Goal: Task Accomplishment & Management: Complete application form

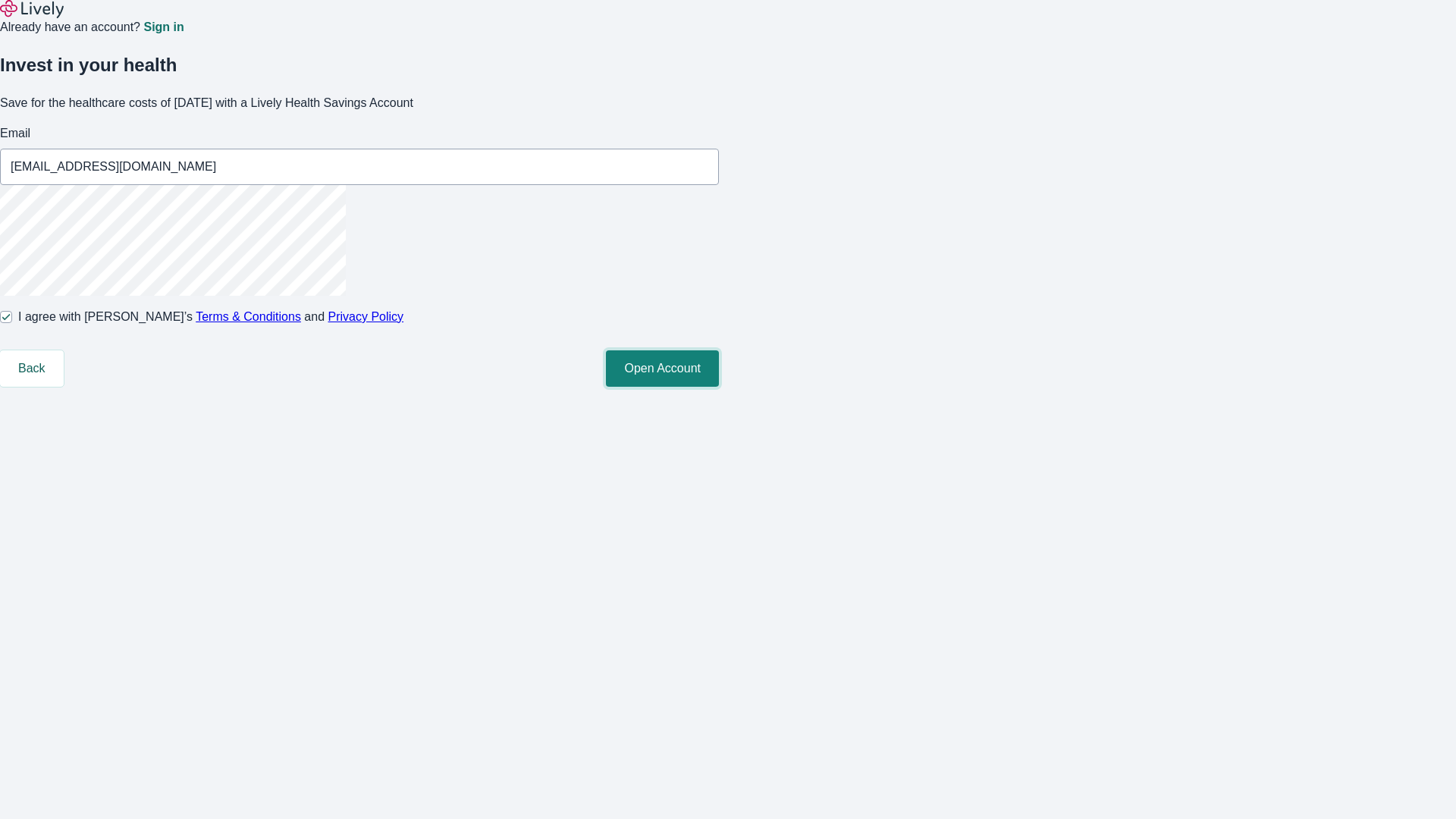
click at [719, 386] on button "Open Account" at bounding box center [662, 368] width 113 height 36
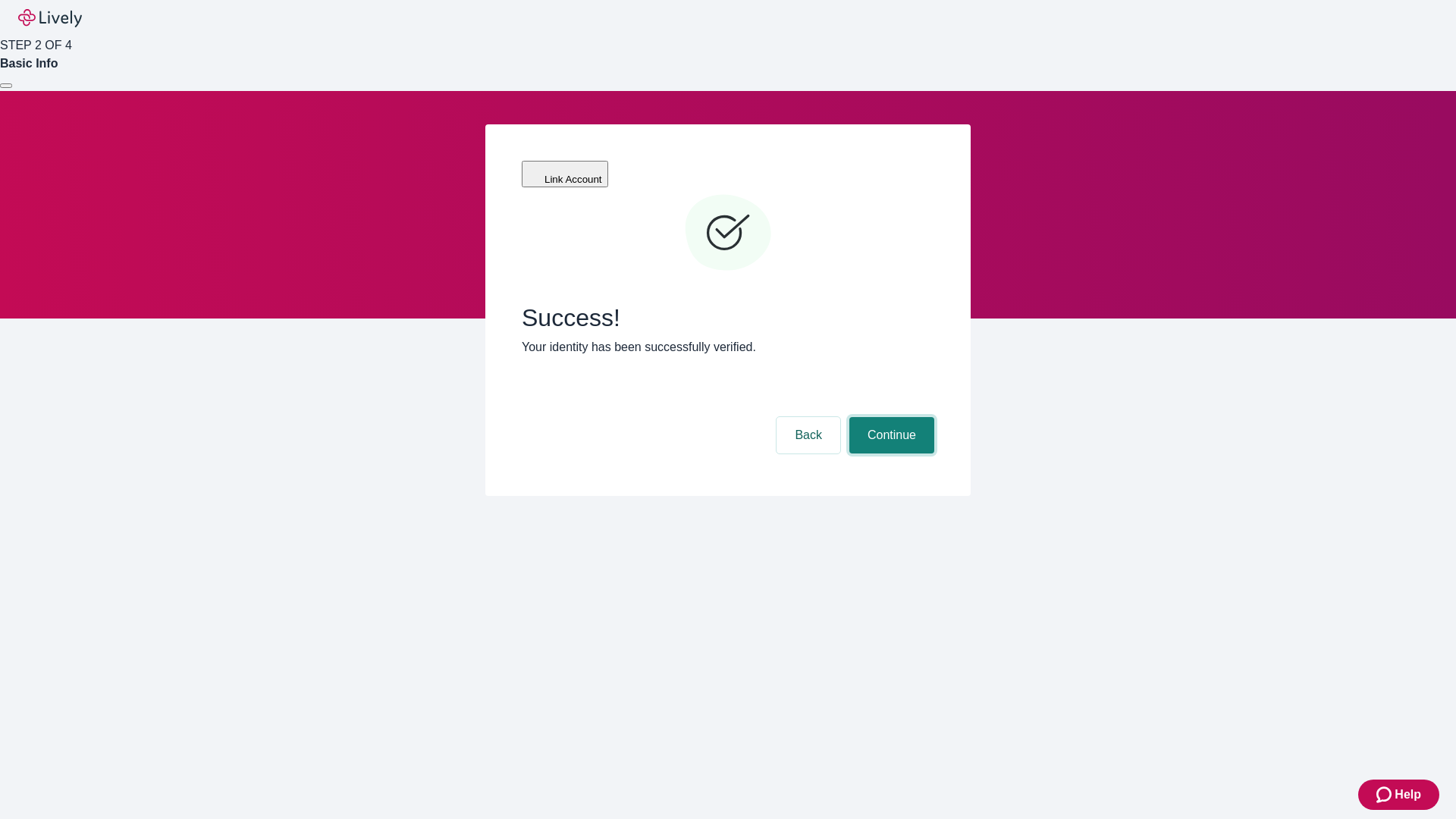
click at [890, 418] on button "Continue" at bounding box center [892, 436] width 85 height 36
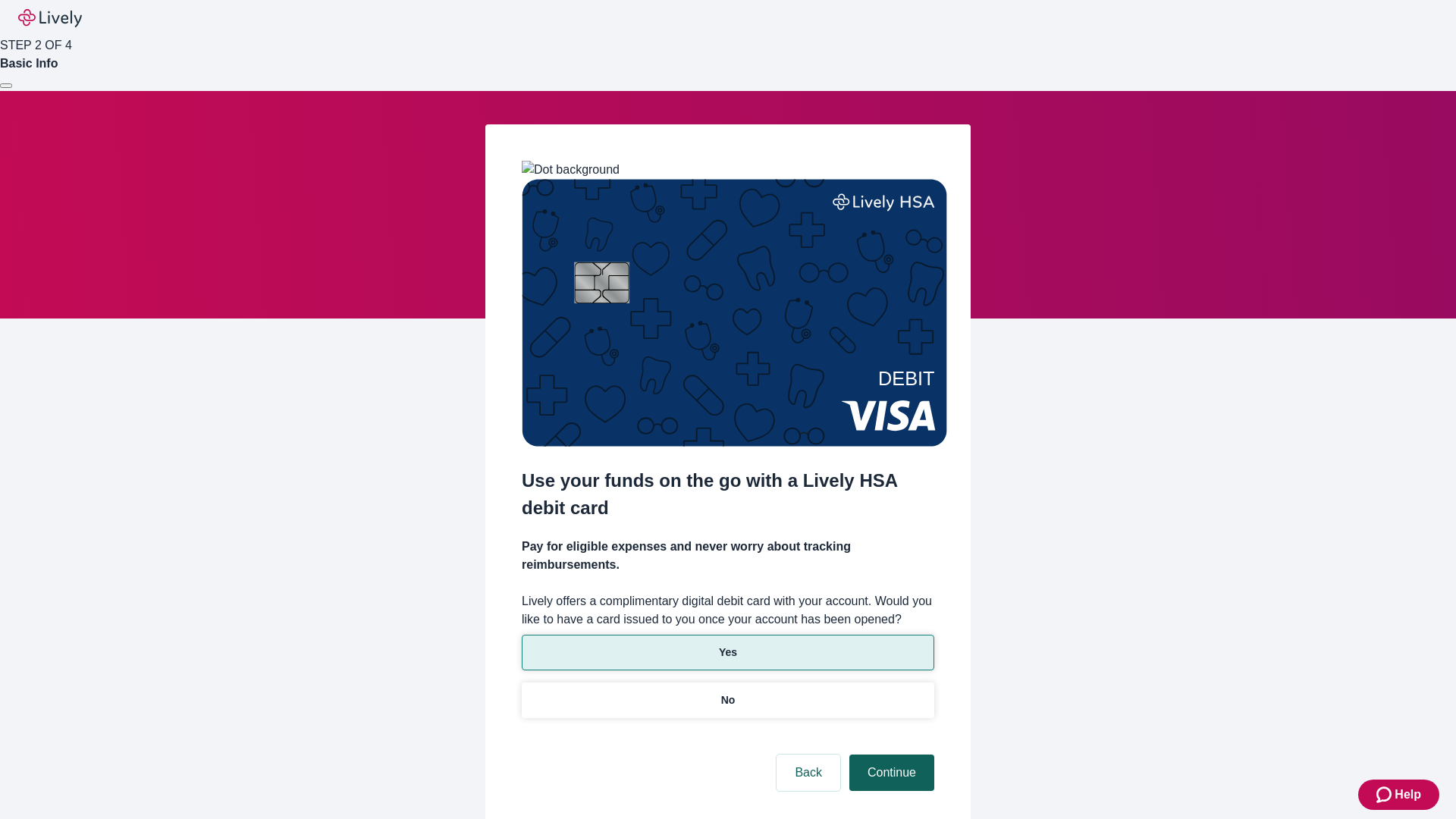
click at [727, 645] on p "Yes" at bounding box center [727, 652] width 18 height 16
click at [890, 755] on button "Continue" at bounding box center [892, 773] width 85 height 36
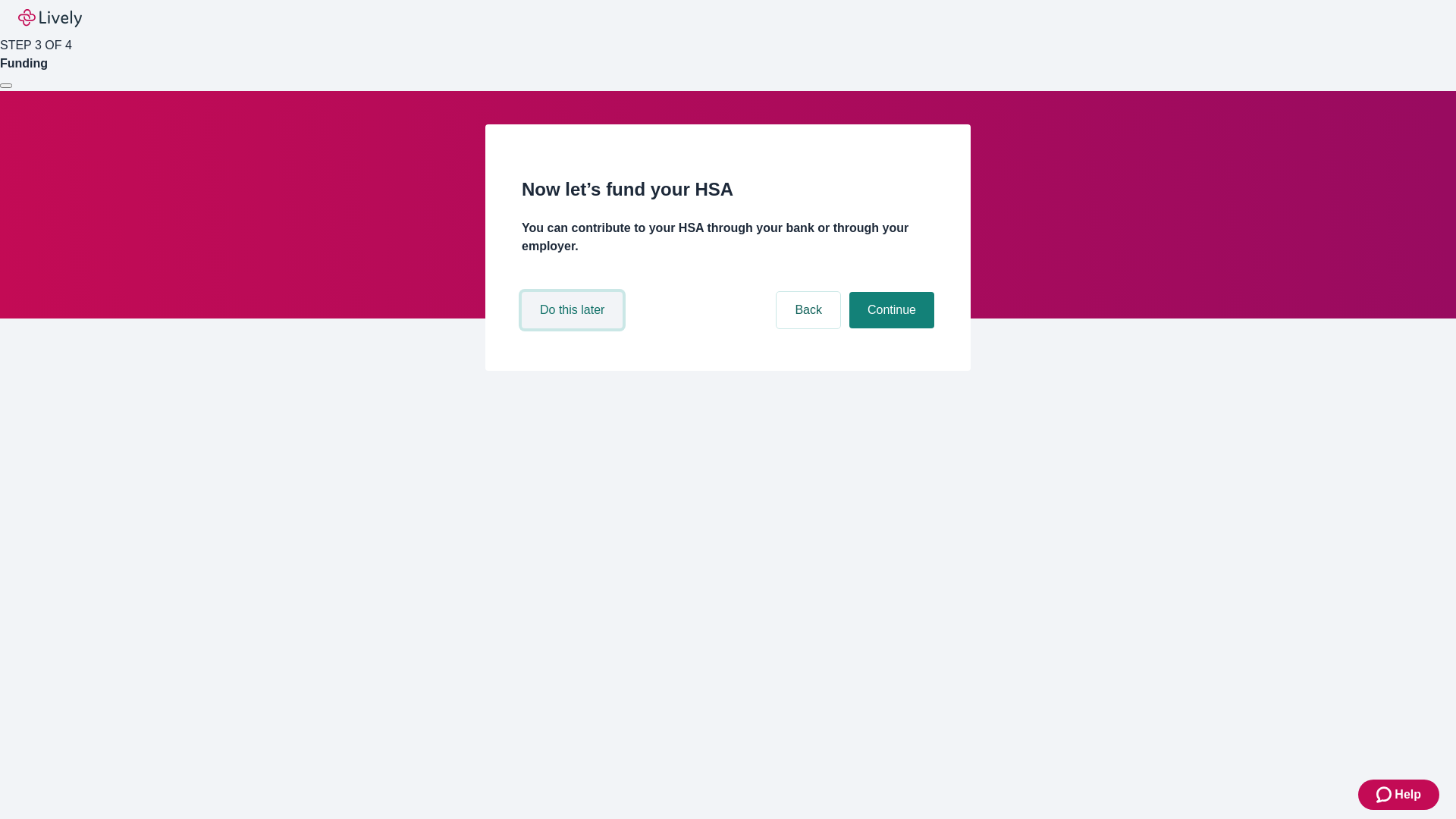
click at [574, 329] on button "Do this later" at bounding box center [572, 310] width 101 height 36
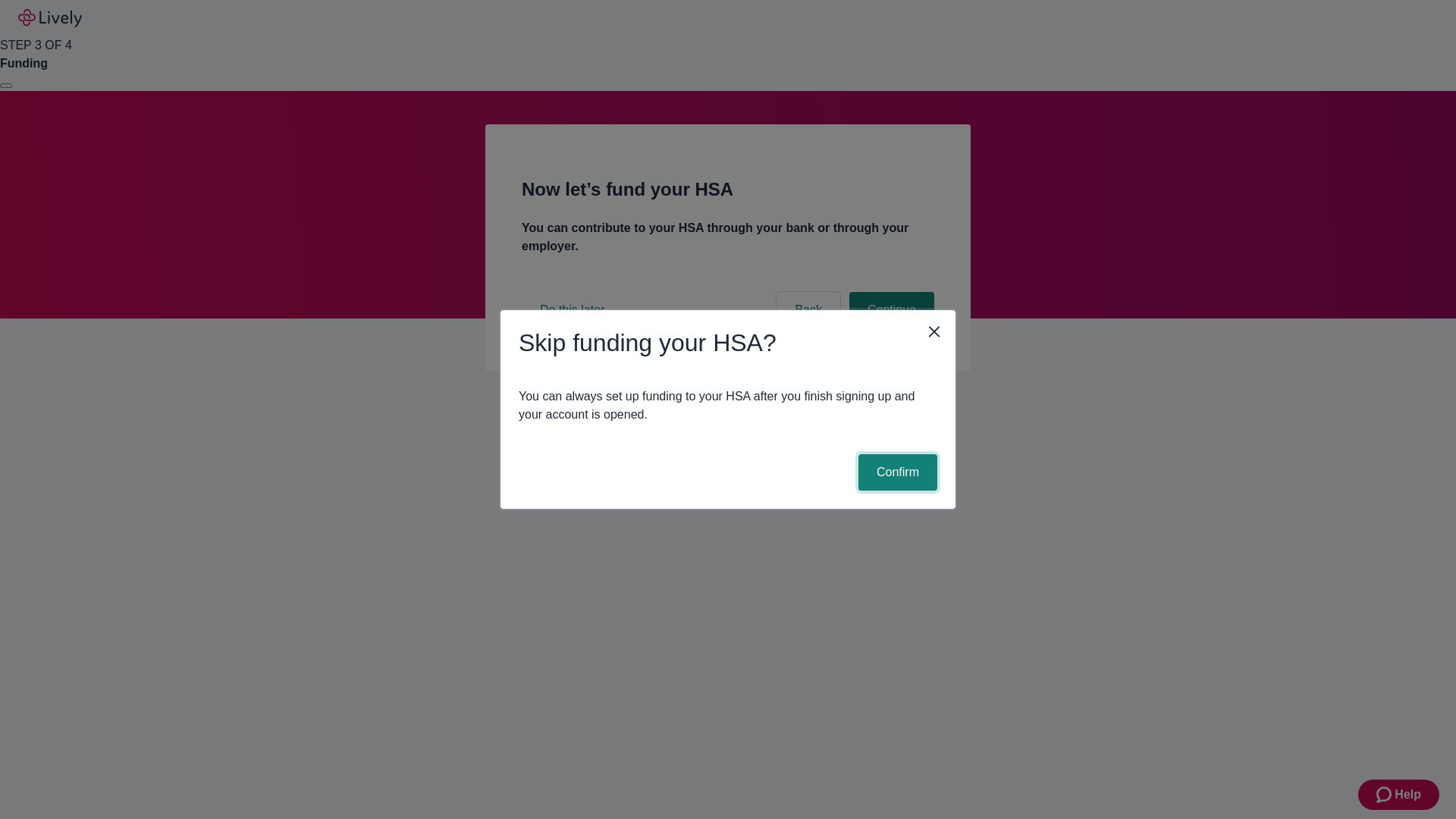
click at [896, 472] on button "Confirm" at bounding box center [897, 472] width 79 height 36
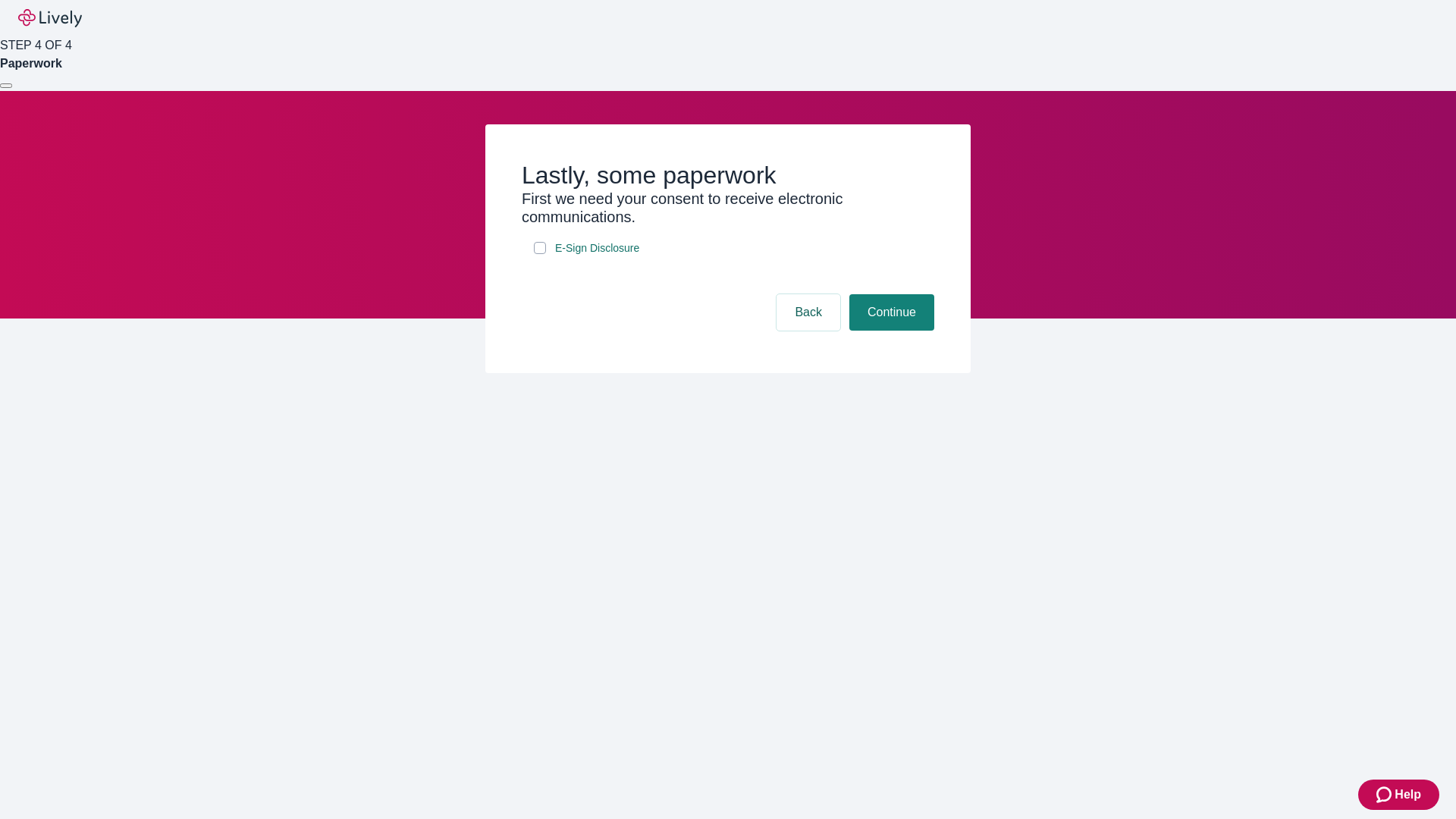
click at [540, 254] on input "E-Sign Disclosure" at bounding box center [540, 248] width 12 height 12
checkbox input "true"
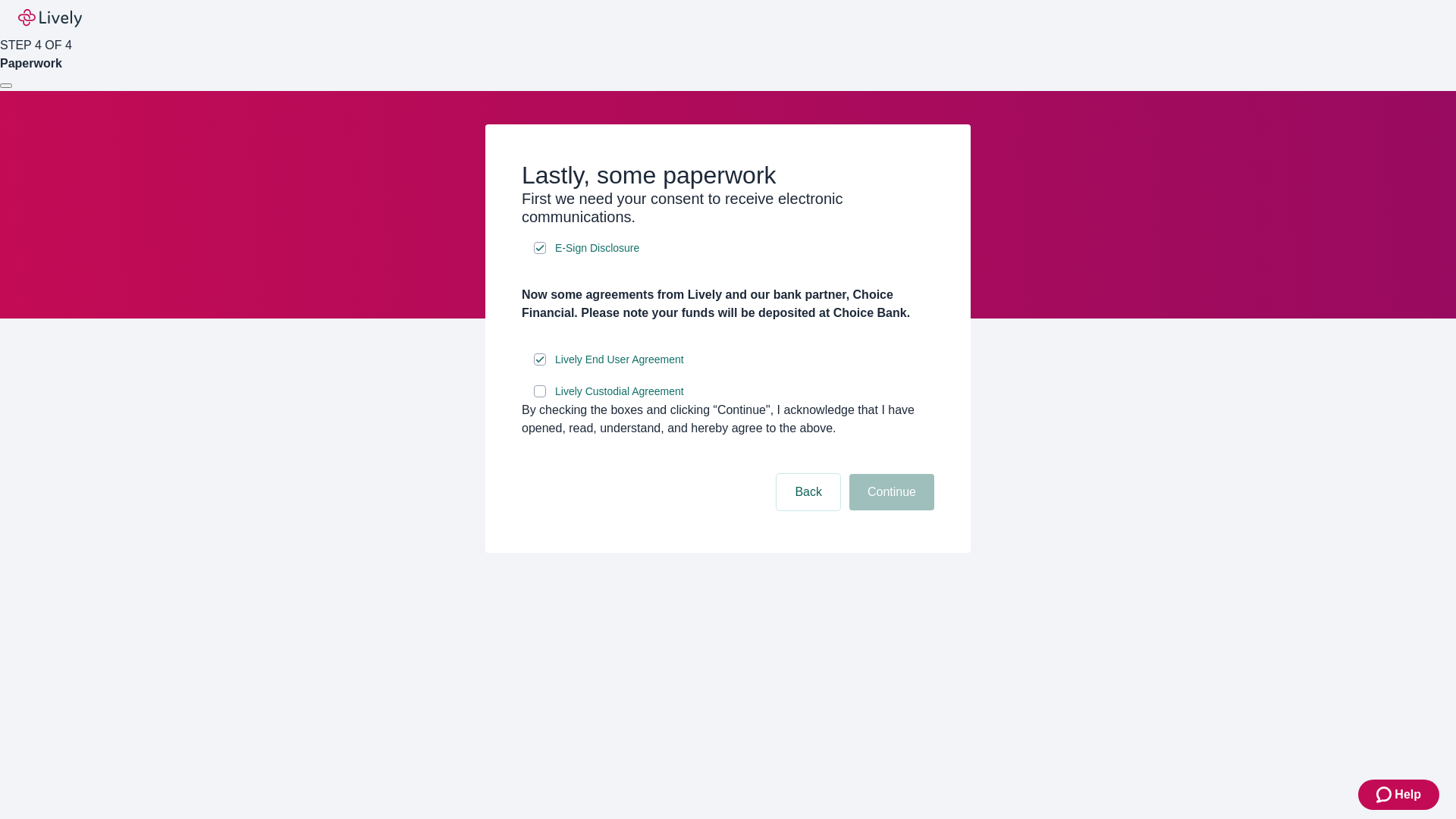
click at [540, 398] on input "Lively Custodial Agreement" at bounding box center [540, 391] width 12 height 12
checkbox input "true"
click at [890, 510] on button "Continue" at bounding box center [892, 492] width 85 height 36
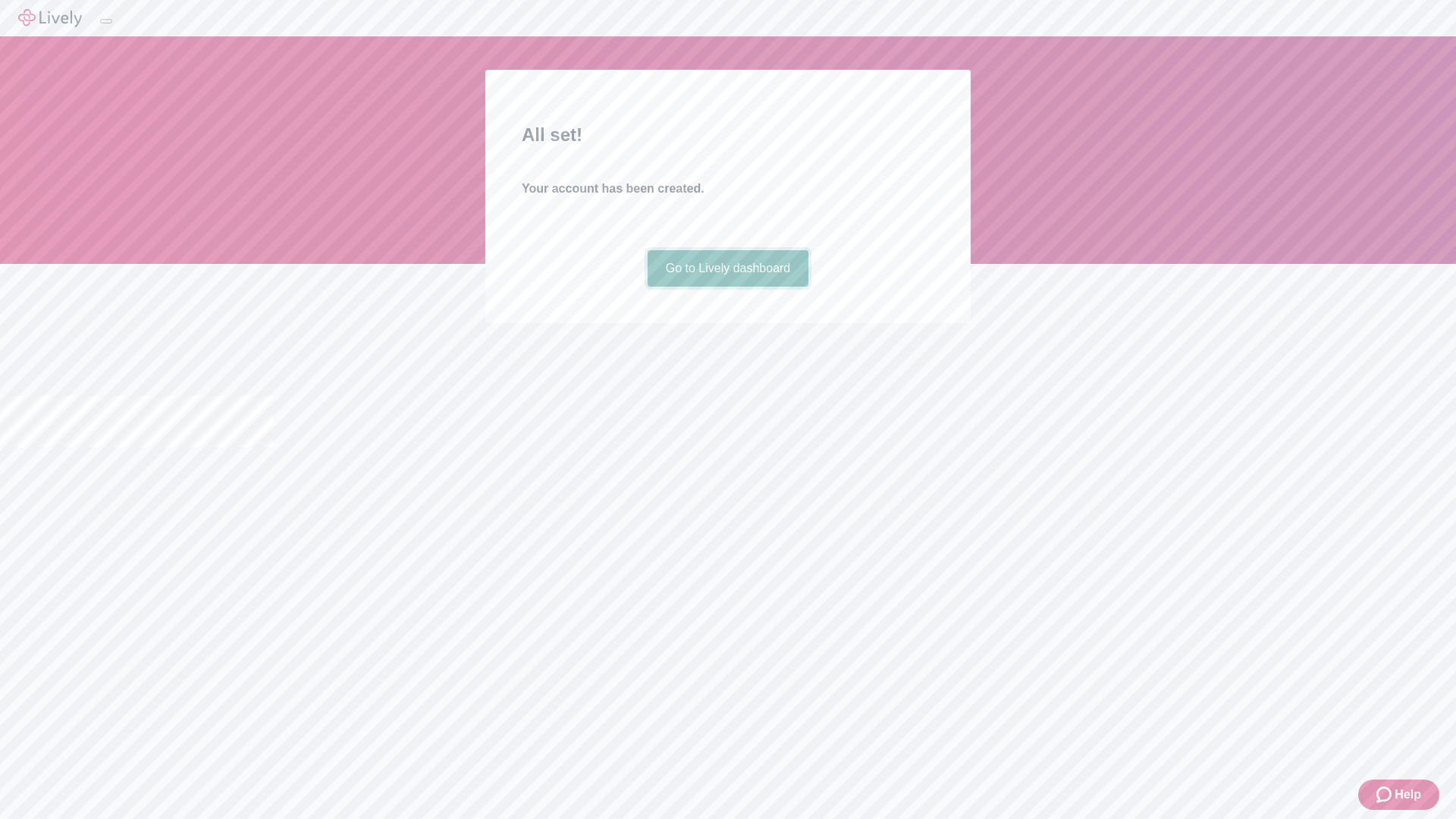
click at [727, 287] on link "Go to Lively dashboard" at bounding box center [728, 268] width 162 height 36
